Goal: Navigation & Orientation: Find specific page/section

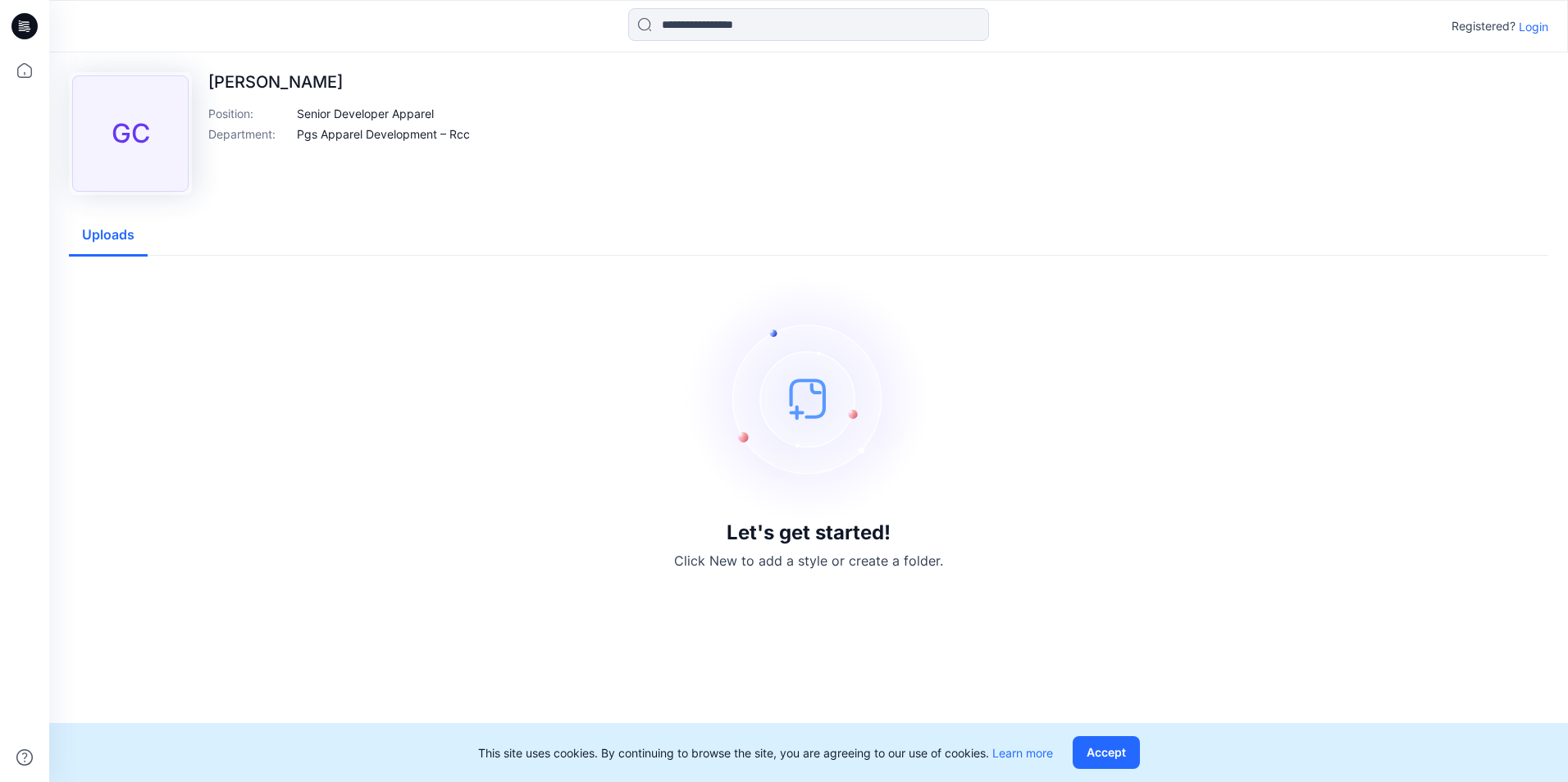
click at [794, 437] on img at bounding box center [808, 398] width 246 height 246
click at [822, 566] on p "Click New to add a style or create a folder." at bounding box center [808, 561] width 269 height 20
click at [1131, 748] on button "Accept" at bounding box center [1106, 752] width 67 height 33
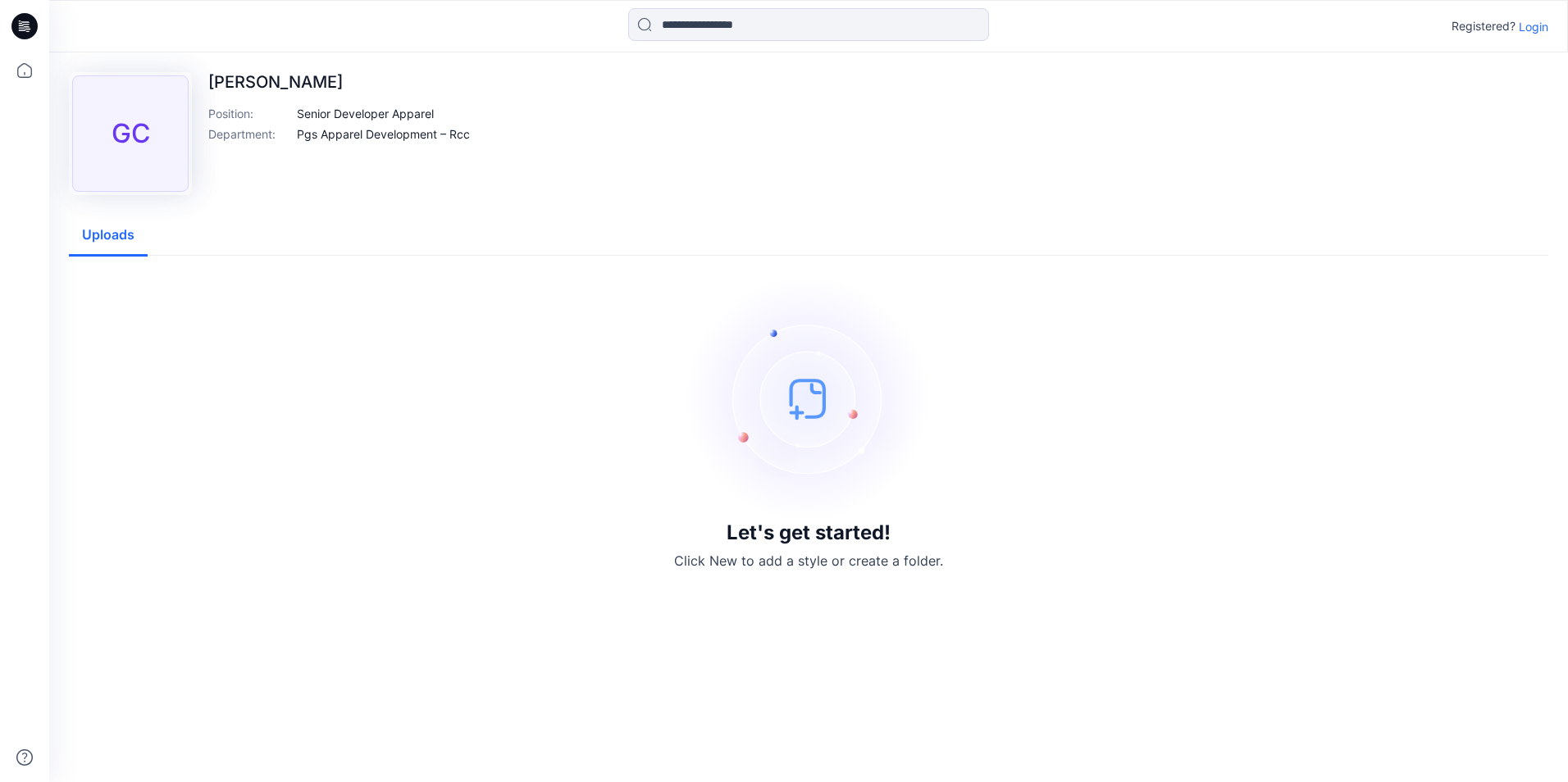
click at [414, 351] on div "Let's get started! Click New to add a style or create a folder." at bounding box center [809, 423] width 1440 height 295
click at [815, 409] on img at bounding box center [808, 398] width 246 height 246
click at [792, 400] on img at bounding box center [808, 398] width 246 height 246
click at [829, 557] on p "Click New to add a style or create a folder." at bounding box center [808, 561] width 269 height 20
click at [777, 634] on div "GC [PERSON_NAME] Position : Senior Developer Apparel Department : Pgs Apparel D…" at bounding box center [808, 417] width 1518 height 729
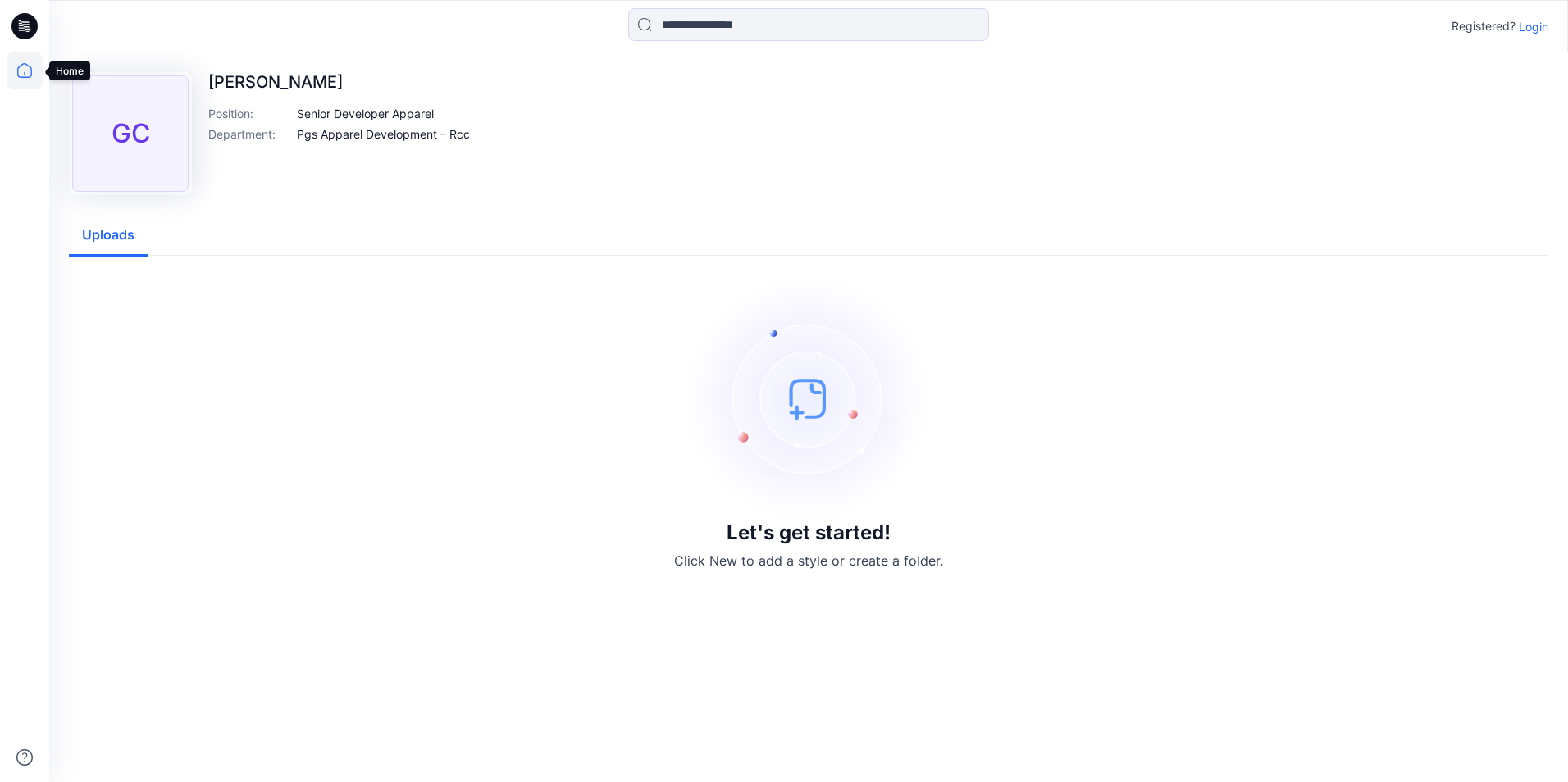
click at [17, 69] on icon at bounding box center [25, 71] width 36 height 36
